Goal: Communication & Community: Answer question/provide support

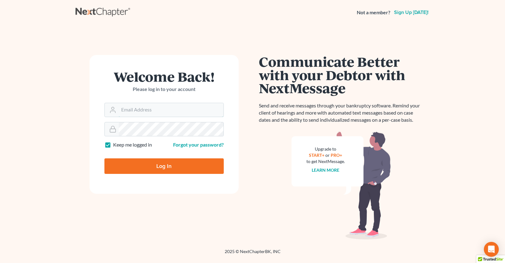
type input "[EMAIL_ADDRESS][DOMAIN_NAME]"
click at [164, 165] on input "Log In" at bounding box center [163, 166] width 119 height 16
type input "Thinking..."
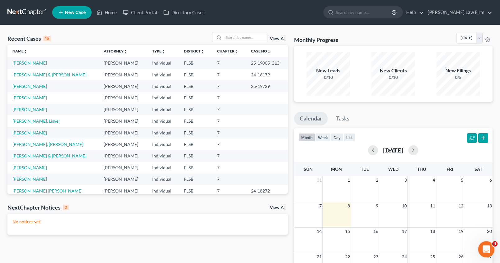
click at [488, 246] on icon "Open Intercom Messenger" at bounding box center [485, 248] width 10 height 10
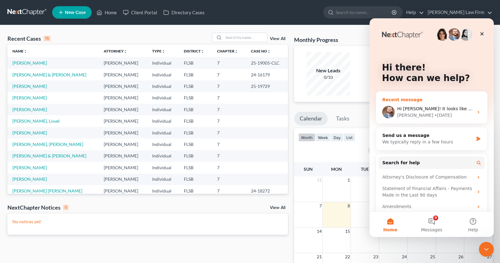
click at [476, 110] on icon "Intercom messenger" at bounding box center [478, 112] width 5 height 5
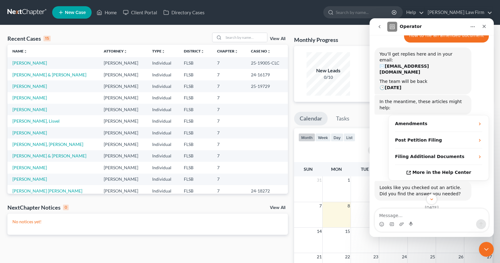
scroll to position [87, 0]
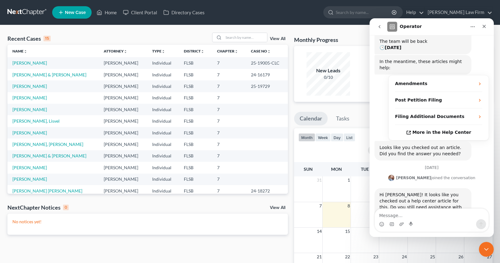
click at [381, 25] on icon "go back" at bounding box center [379, 26] width 5 height 5
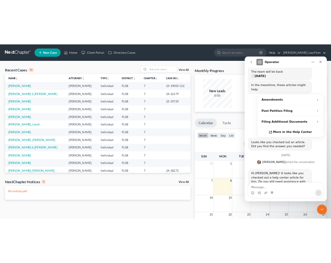
scroll to position [0, 0]
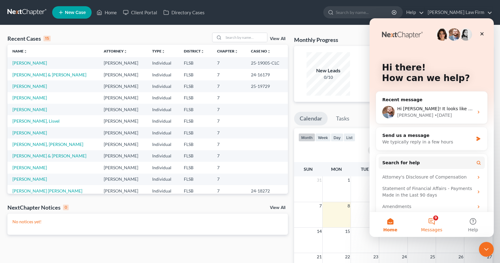
click at [433, 218] on button "9 Messages" at bounding box center [431, 224] width 41 height 25
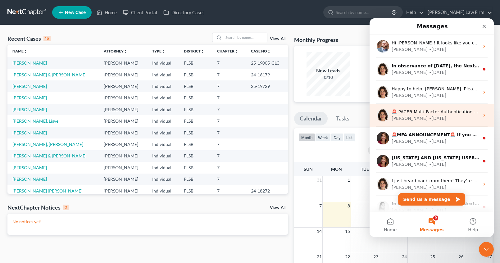
click at [428, 119] on div "Emma • 5w ago" at bounding box center [436, 118] width 88 height 7
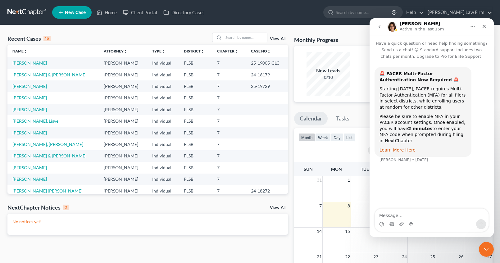
click at [411, 151] on link "Learn More Here" at bounding box center [397, 150] width 36 height 5
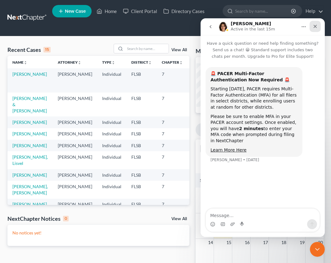
click at [316, 26] on icon "Close" at bounding box center [315, 26] width 5 height 5
